Goal: Check status

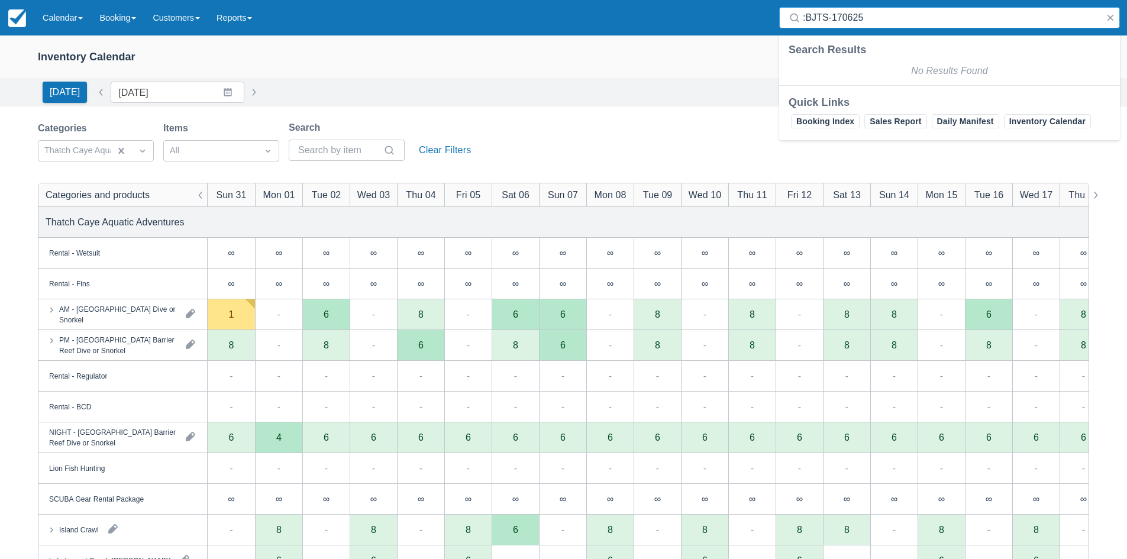
click at [806, 14] on input ":BJTS-170625" at bounding box center [952, 17] width 298 height 21
type input "BJTS-170625"
click at [865, 69] on div "BJTS-170625" at bounding box center [850, 69] width 95 height 14
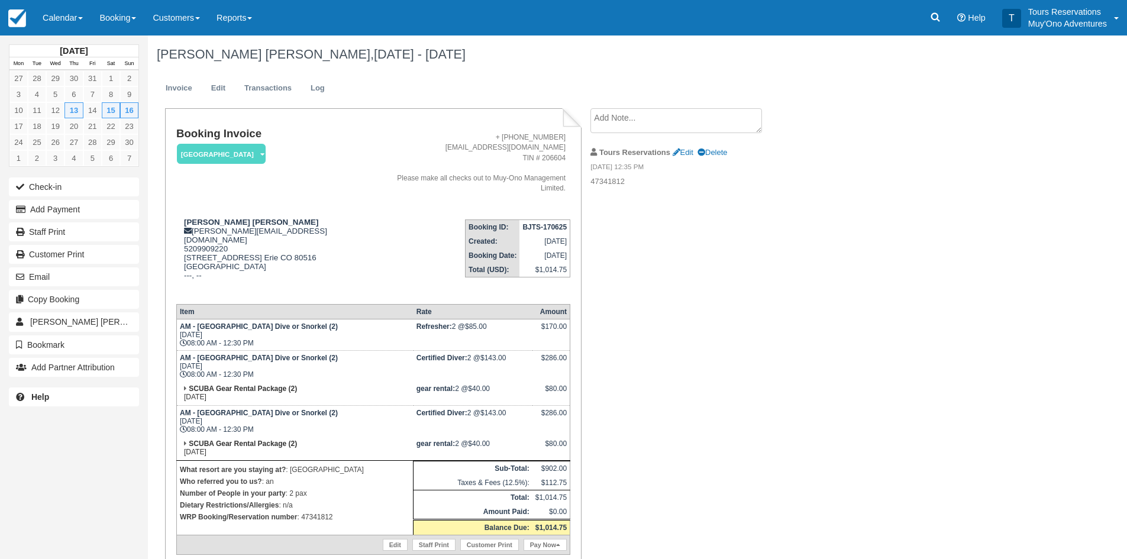
click at [540, 228] on strong "BJTS-170625" at bounding box center [545, 227] width 44 height 8
click at [542, 225] on strong "BJTS-170625" at bounding box center [545, 227] width 44 height 8
click at [543, 224] on strong "BJTS-170625" at bounding box center [545, 227] width 44 height 8
